Goal: Obtain resource: Download file/media

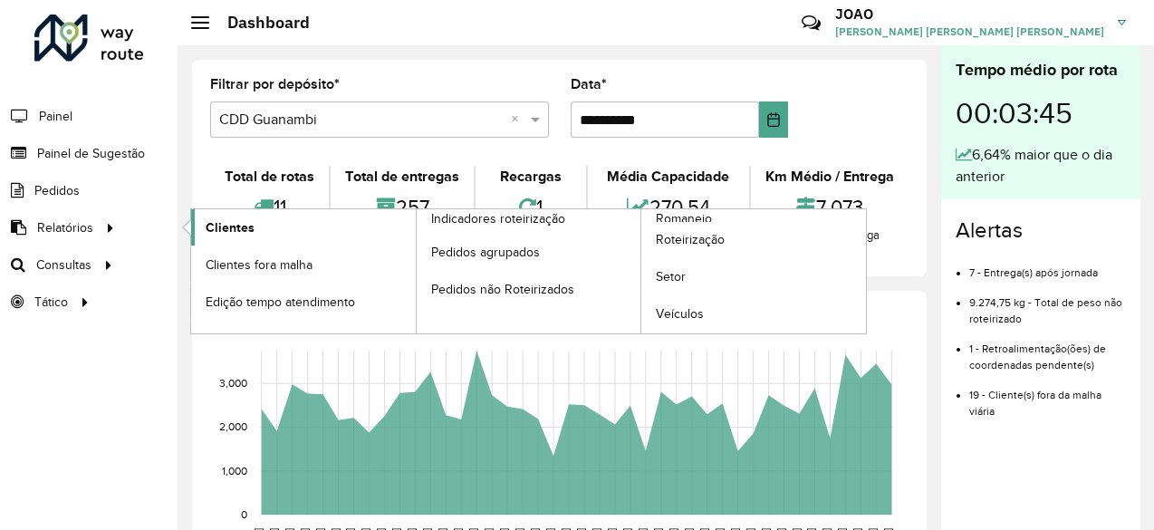
click at [228, 232] on span "Clientes" at bounding box center [230, 227] width 49 height 19
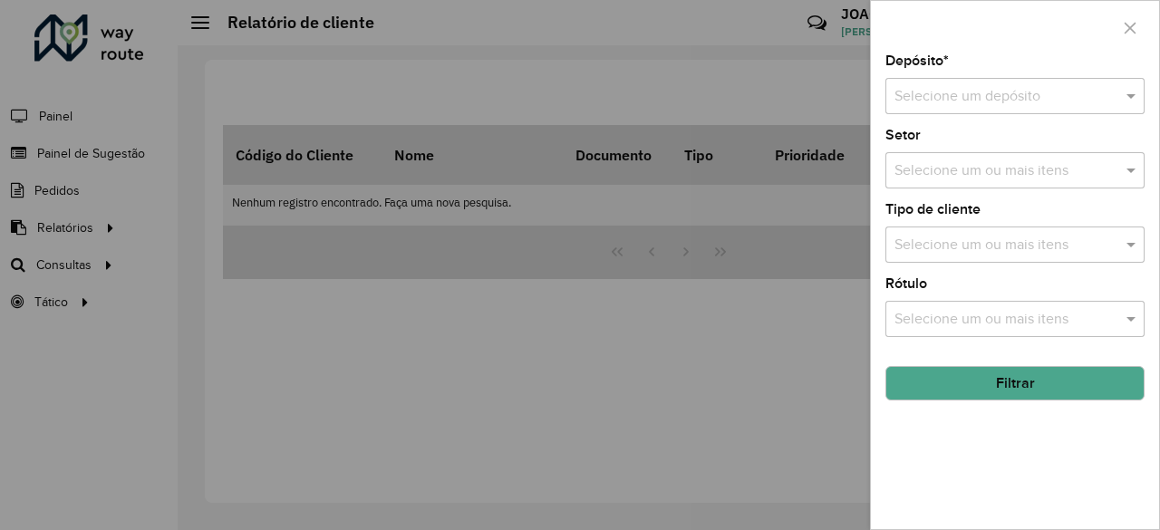
click at [963, 109] on div "Selecione um depósito" at bounding box center [1014, 96] width 259 height 36
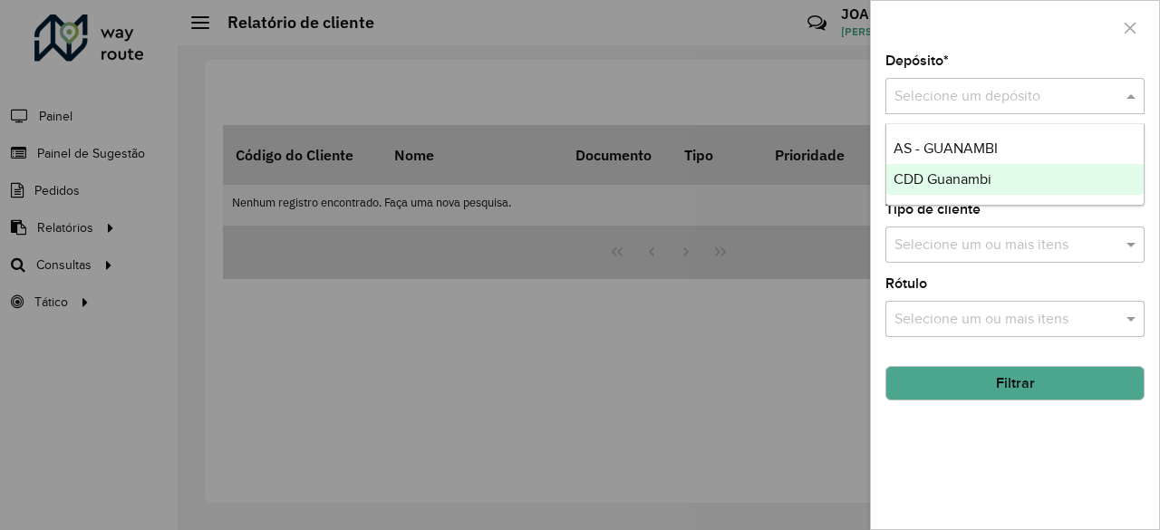
click at [946, 180] on span "CDD Guanambi" at bounding box center [942, 178] width 98 height 15
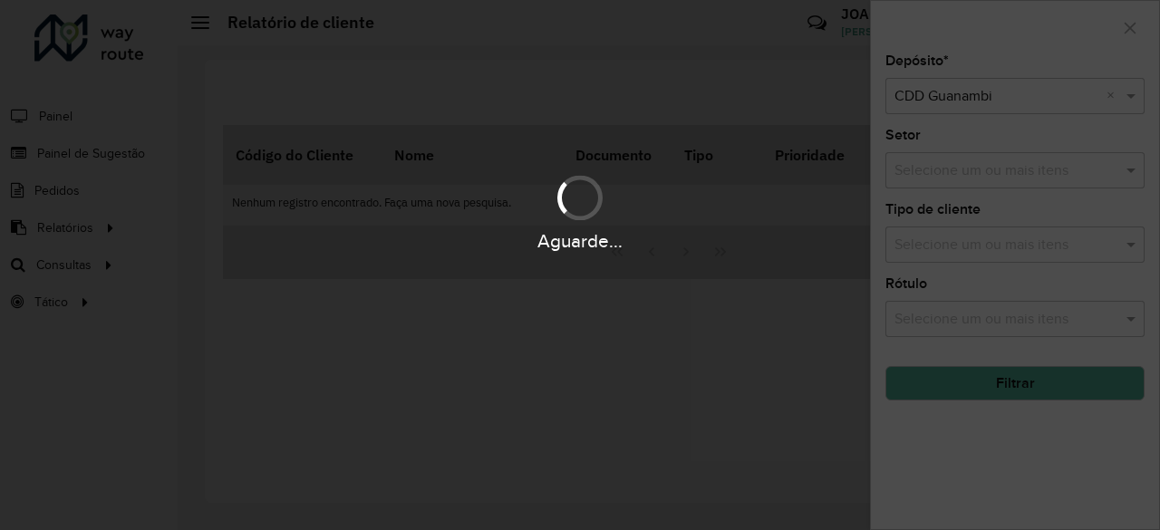
click at [981, 173] on div "Aguarde..." at bounding box center [580, 212] width 1160 height 86
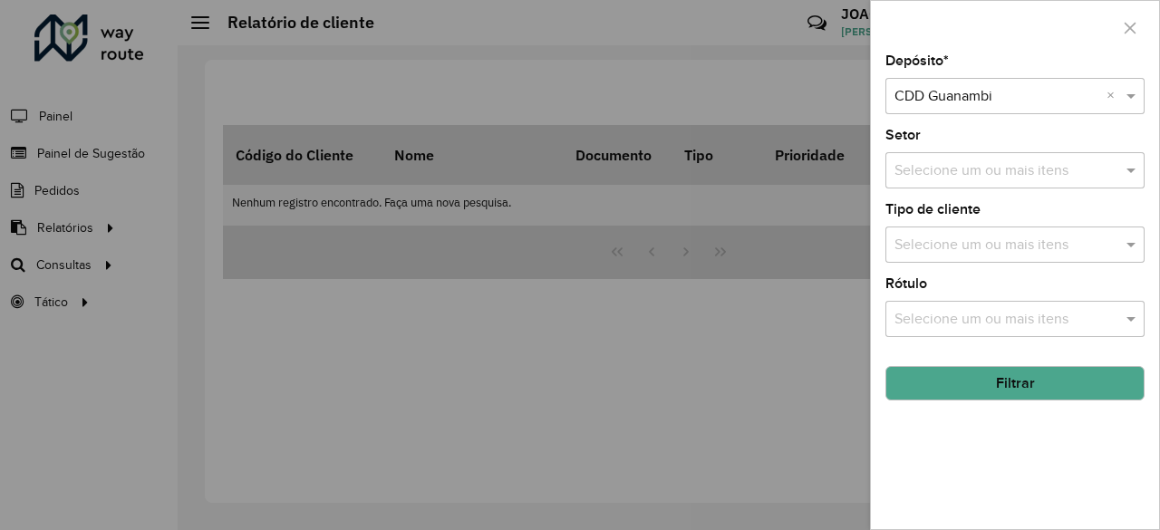
click at [981, 173] on input "text" at bounding box center [1006, 171] width 232 height 22
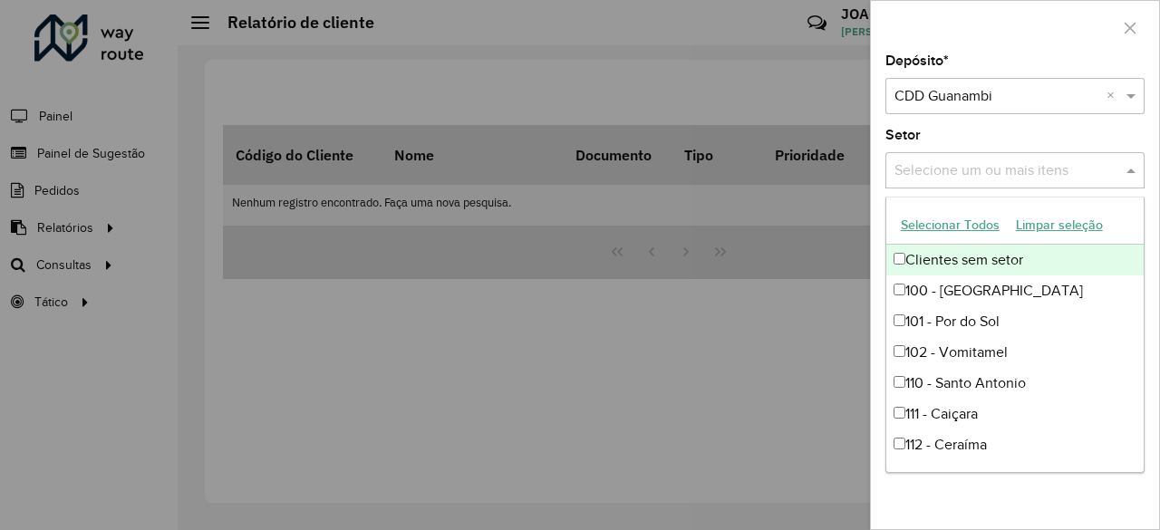
click at [946, 229] on button "Selecionar Todos" at bounding box center [950, 225] width 115 height 28
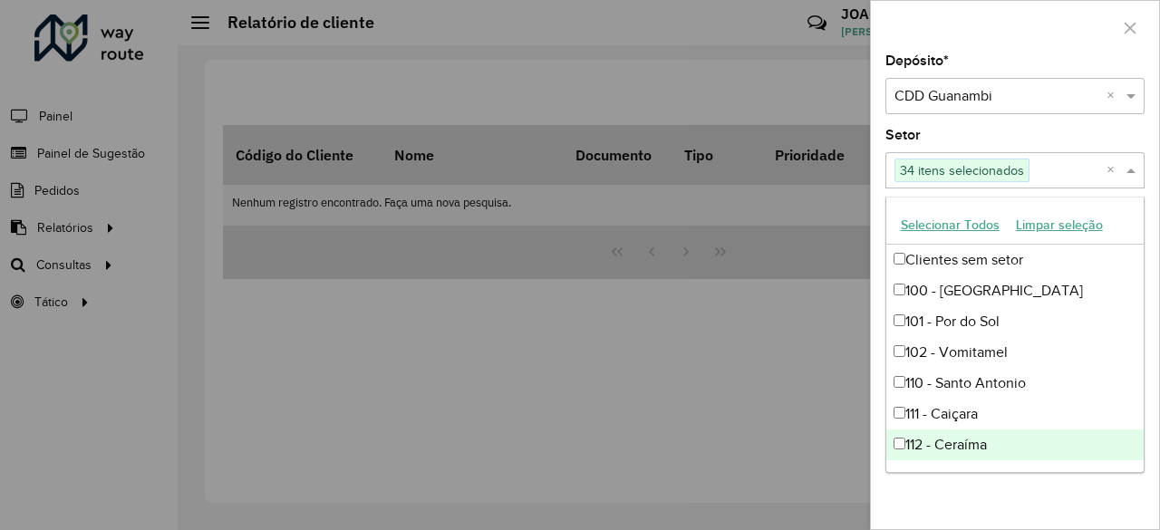
click at [1042, 516] on div "Depósito * Selecione um depósito × CDD Guanambi × Setor Selecione um ou mais it…" at bounding box center [1015, 291] width 288 height 475
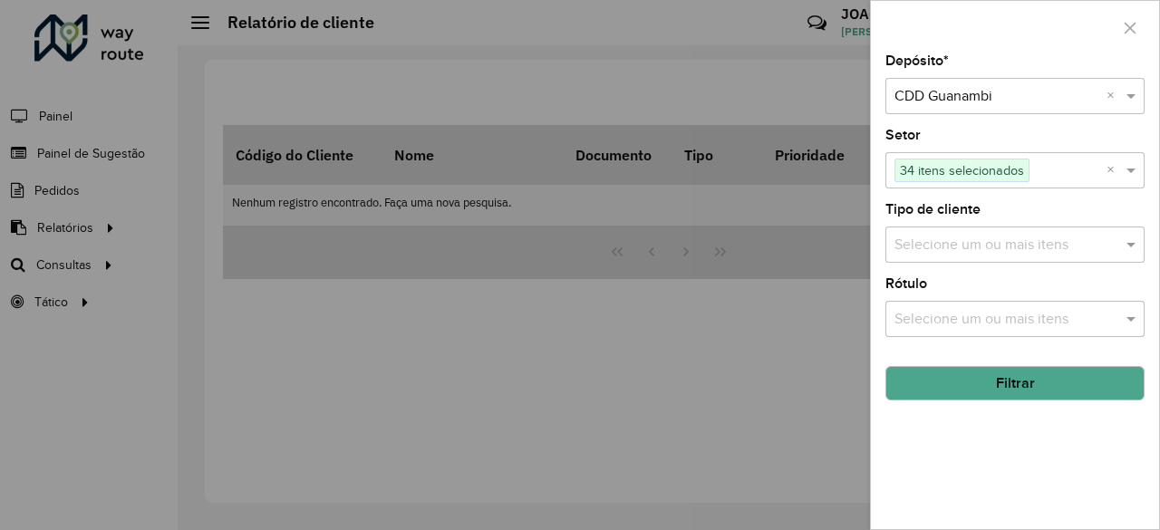
click at [1051, 376] on button "Filtrar" at bounding box center [1014, 383] width 259 height 34
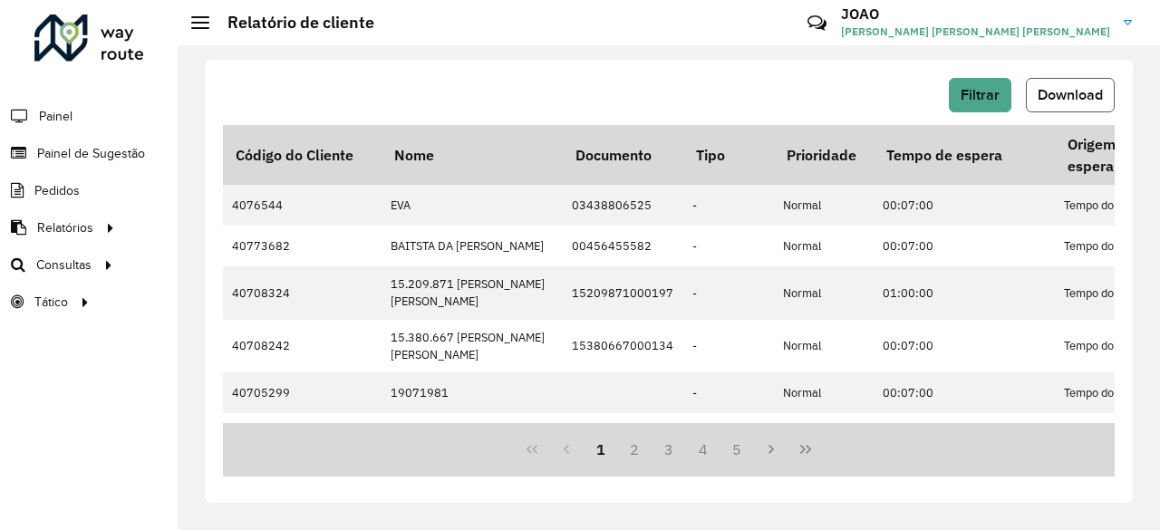
click at [1051, 101] on span "Download" at bounding box center [1069, 94] width 65 height 15
